Goal: Book appointment/travel/reservation

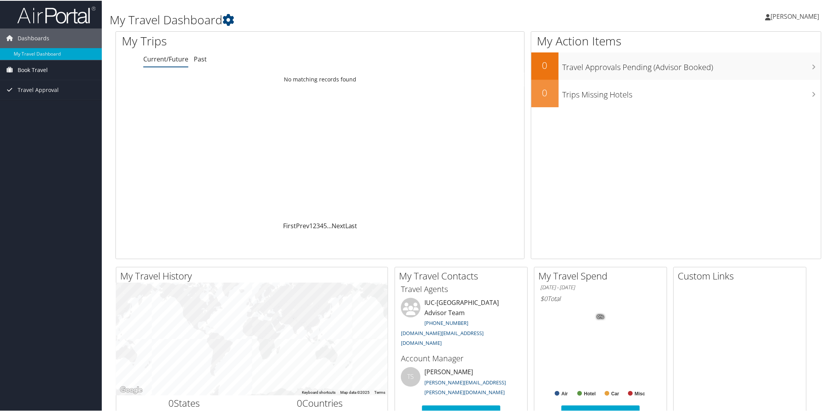
click at [40, 66] on span "Book Travel" at bounding box center [33, 70] width 30 height 20
click at [65, 97] on link "Book/Manage Online Trips" at bounding box center [51, 97] width 102 height 12
click at [55, 94] on link "Book/Manage Online Trips" at bounding box center [51, 97] width 102 height 12
